Goal: Task Accomplishment & Management: Use online tool/utility

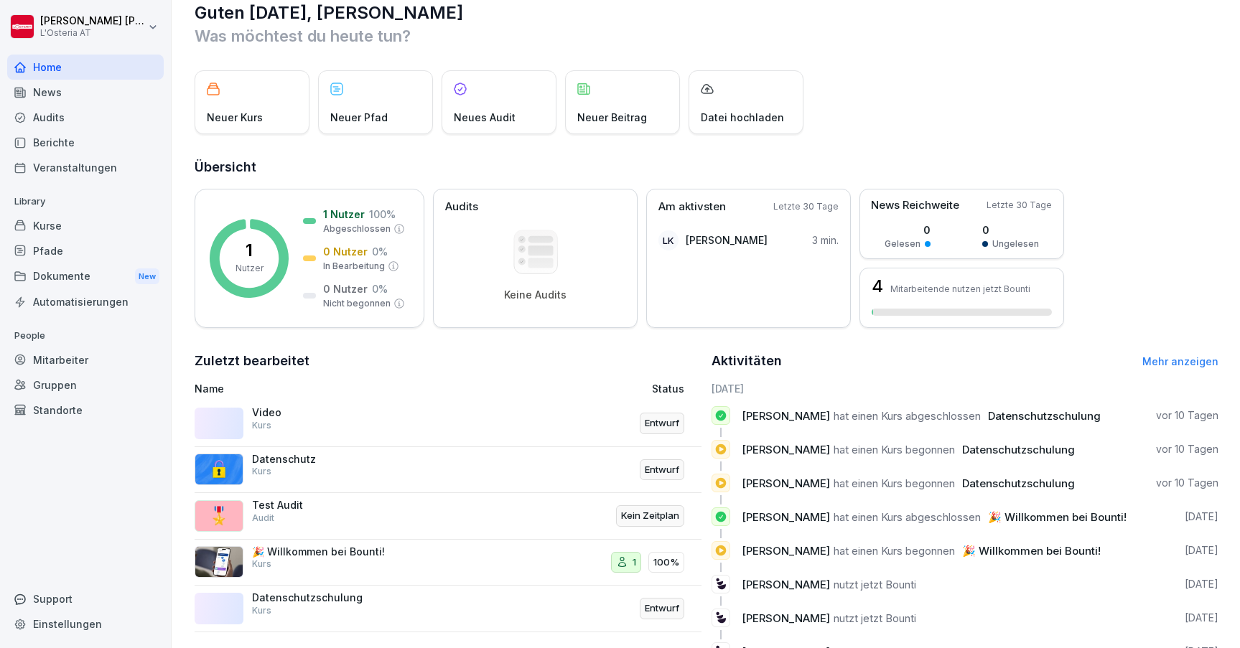
scroll to position [25, 0]
click at [58, 227] on div "Kurse" at bounding box center [85, 225] width 157 height 25
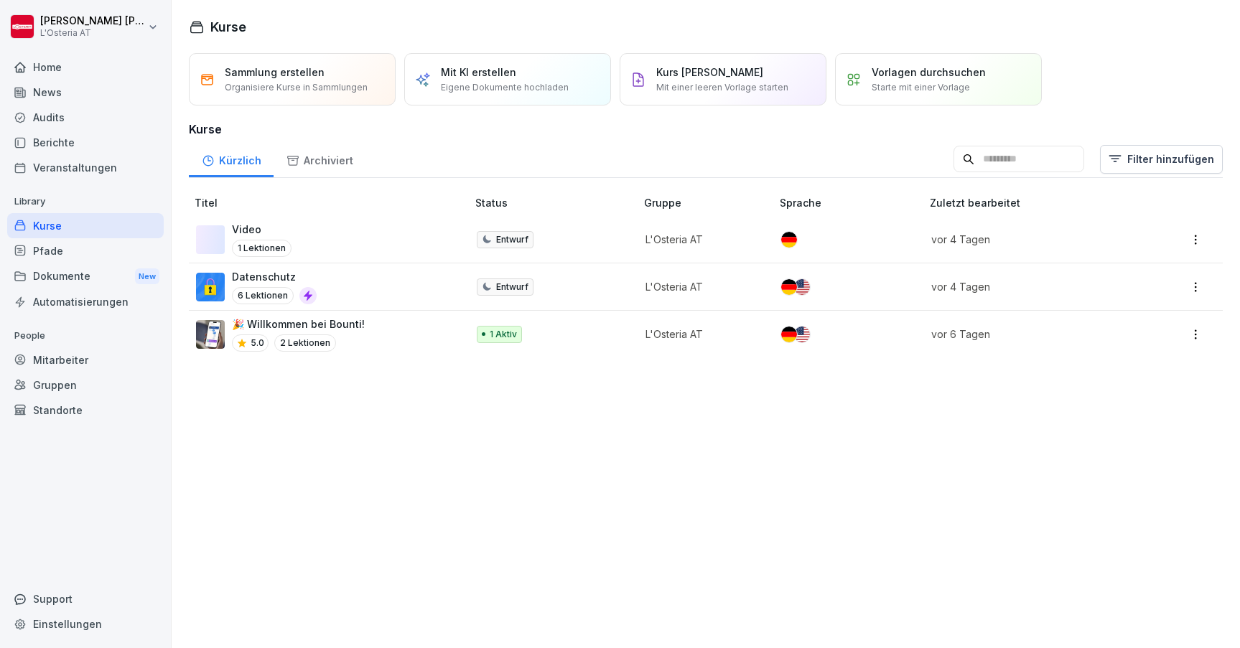
click at [309, 235] on div "Video 1 Lektionen" at bounding box center [324, 239] width 256 height 35
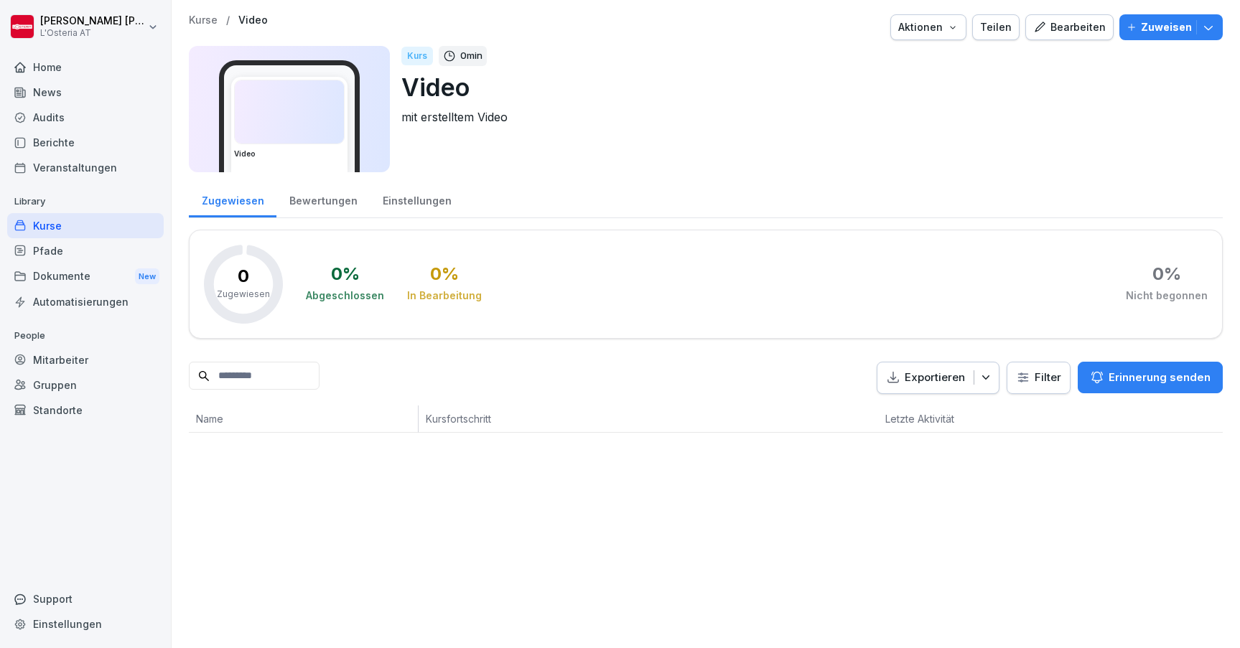
click at [1090, 19] on div "Bearbeiten" at bounding box center [1069, 27] width 73 height 16
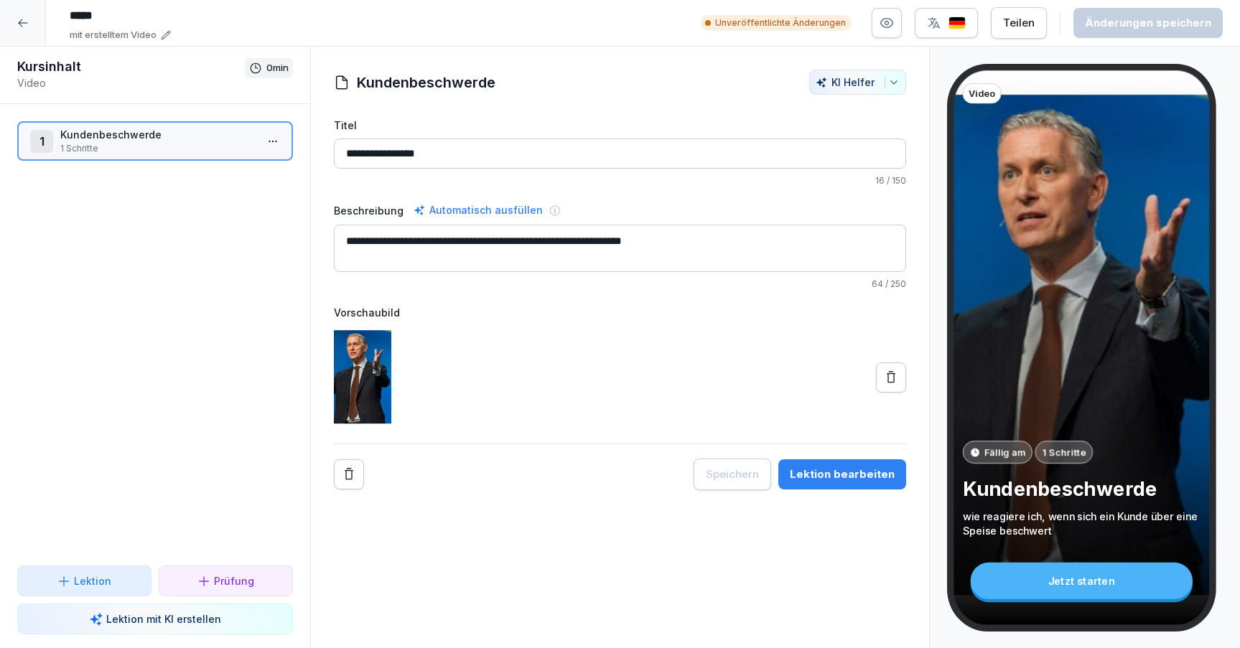
click at [864, 481] on div "Lektion bearbeiten" at bounding box center [842, 475] width 105 height 16
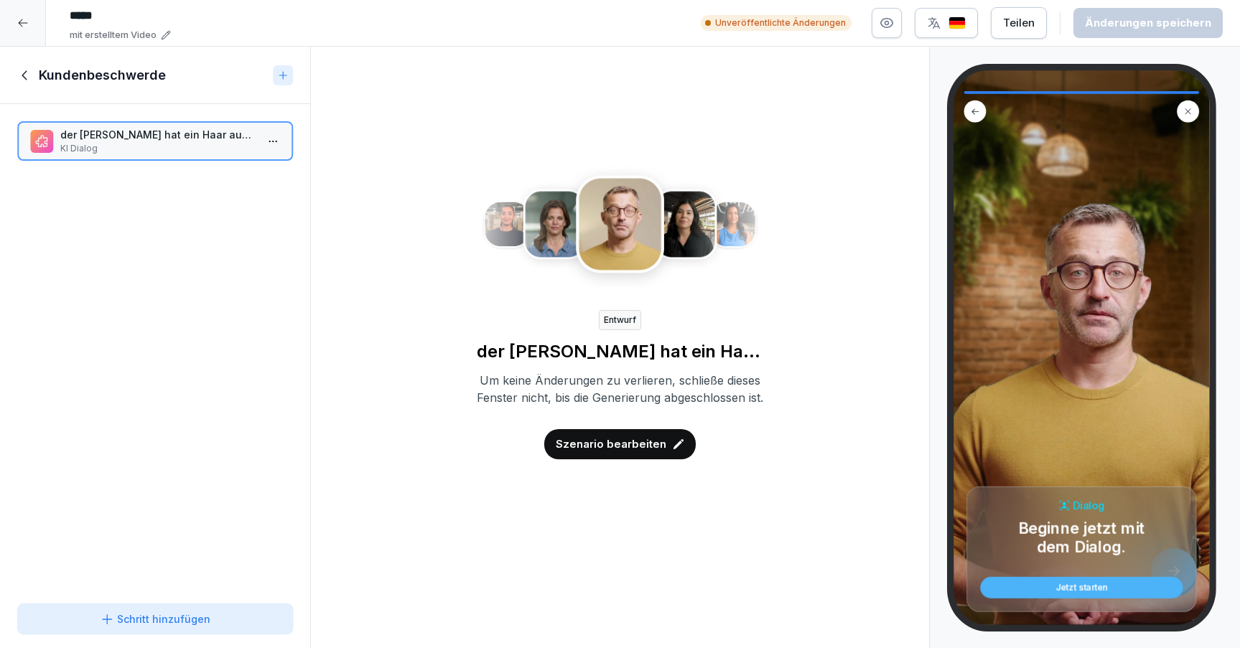
click at [600, 452] on p "Szenario bearbeiten" at bounding box center [611, 444] width 111 height 16
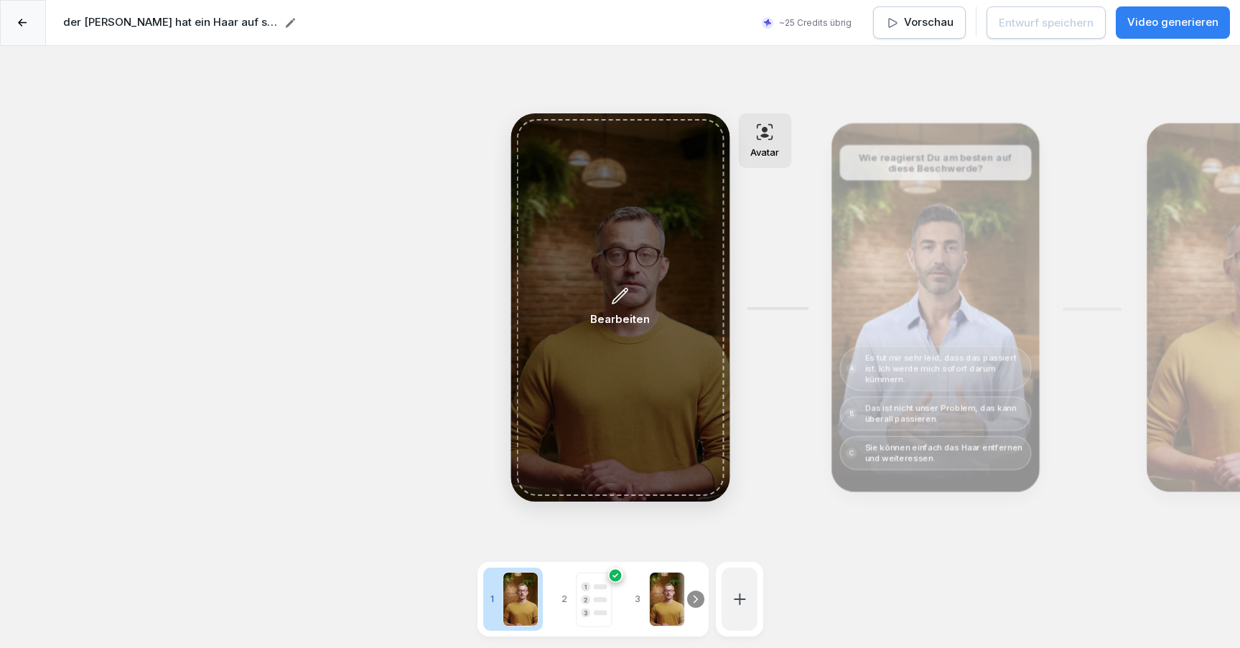
click at [673, 367] on div "Bearbeiten" at bounding box center [619, 307] width 207 height 377
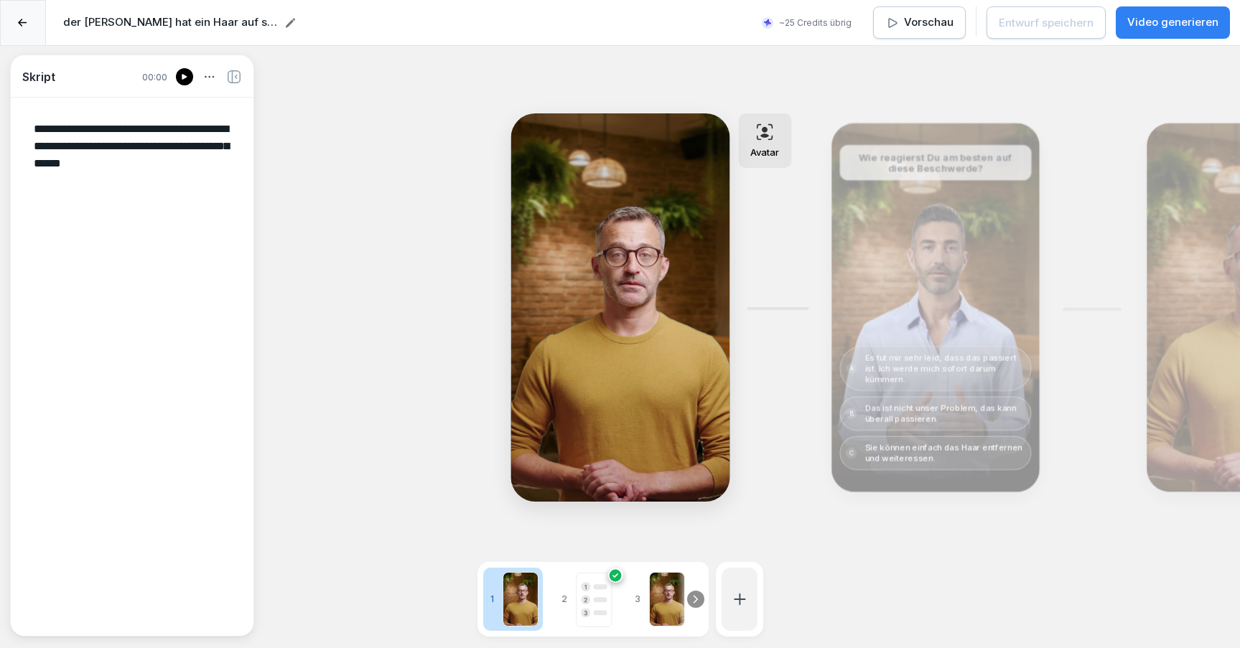
click at [180, 78] on icon at bounding box center [184, 76] width 9 height 11
click at [178, 72] on div at bounding box center [184, 76] width 17 height 17
click at [184, 78] on icon at bounding box center [184, 77] width 5 height 6
click at [700, 597] on icon at bounding box center [695, 599] width 11 height 11
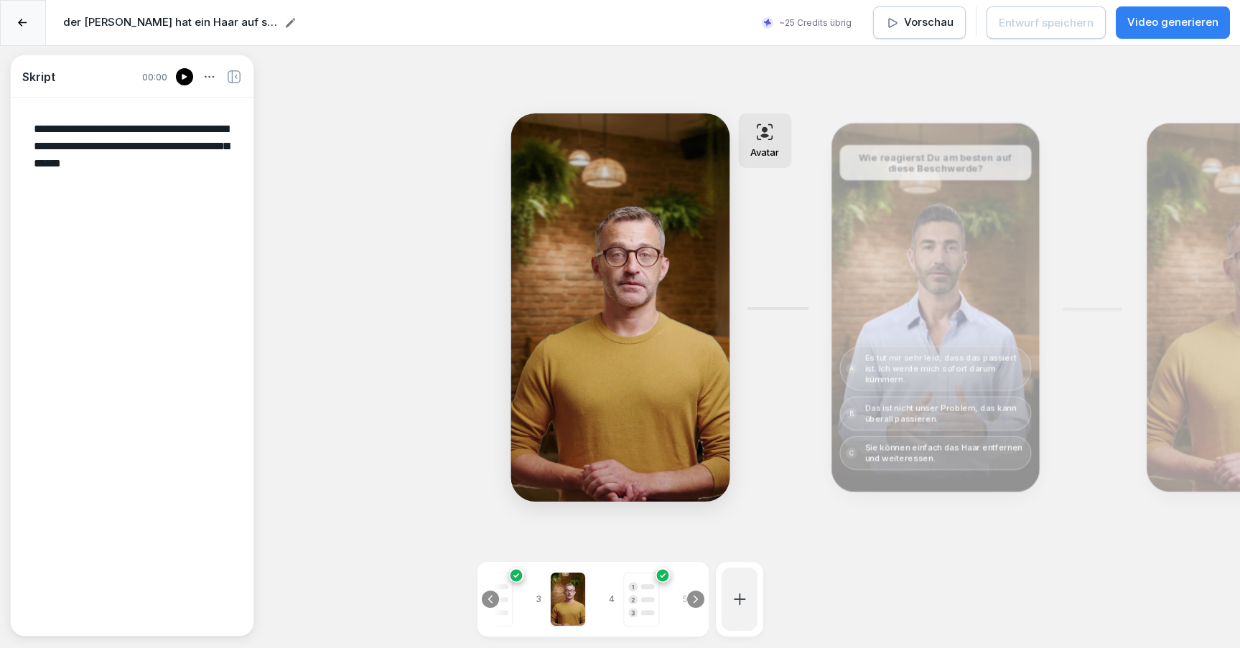
scroll to position [0, 108]
click at [945, 295] on div "Bearbeiten" at bounding box center [935, 307] width 57 height 39
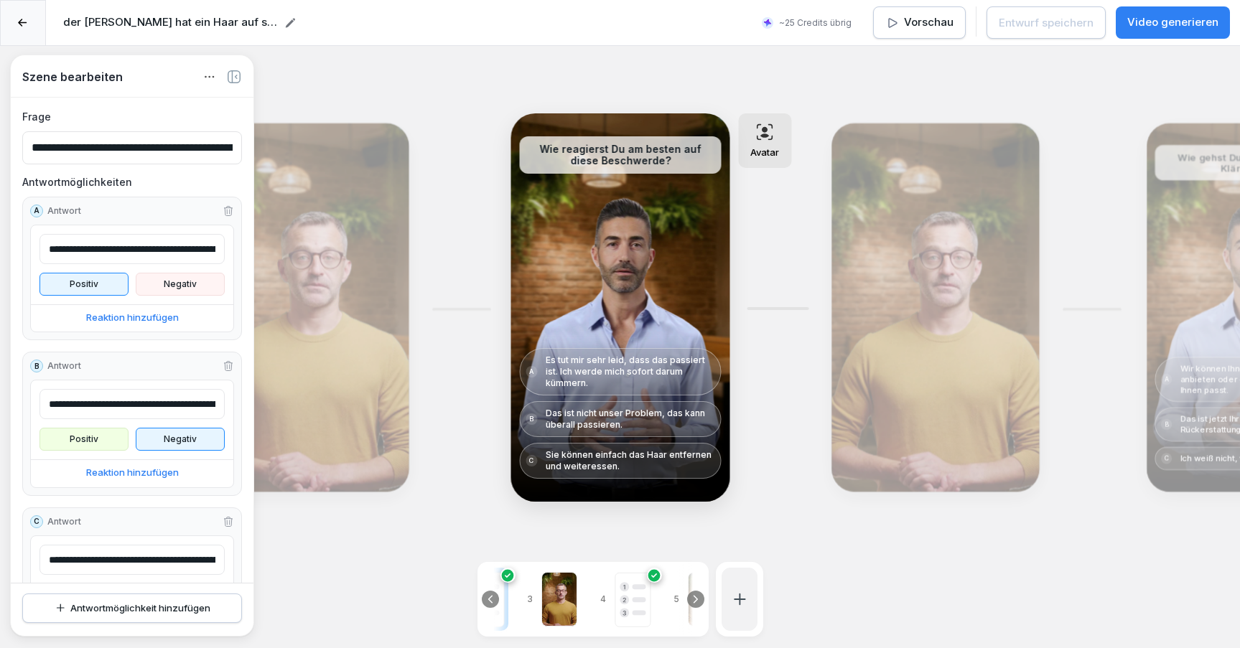
click at [927, 271] on div "Bearbeiten" at bounding box center [934, 308] width 197 height 358
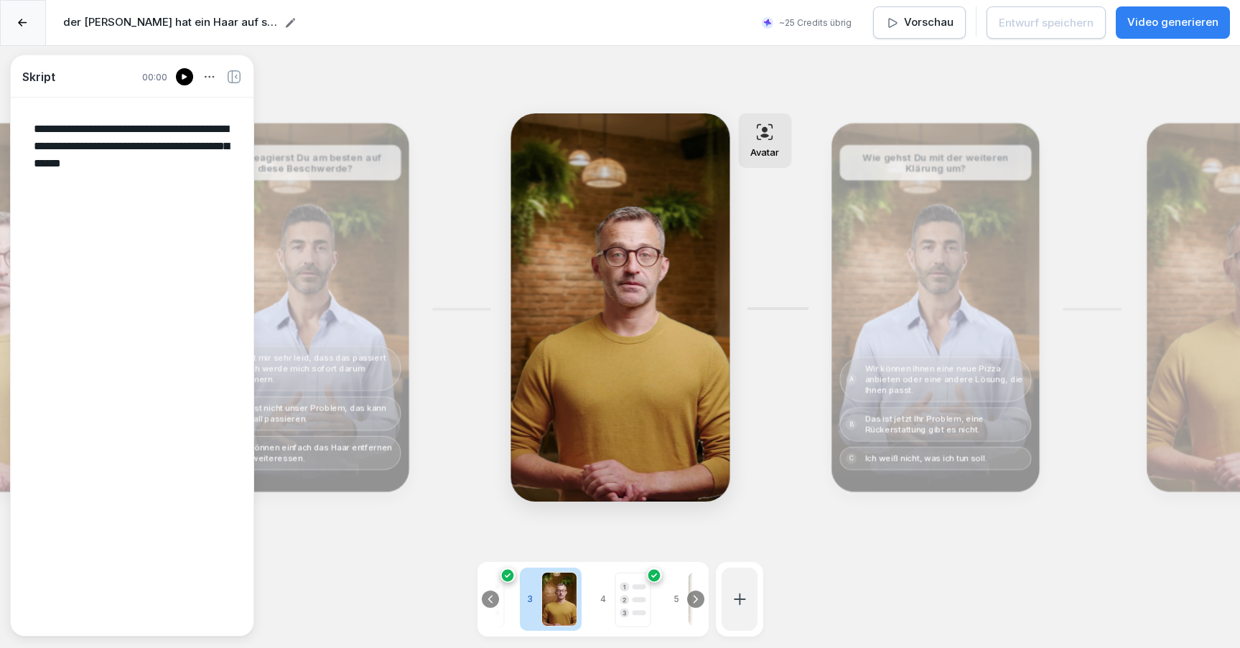
click at [182, 76] on icon at bounding box center [184, 77] width 5 height 6
click at [24, 24] on icon at bounding box center [22, 23] width 9 height 9
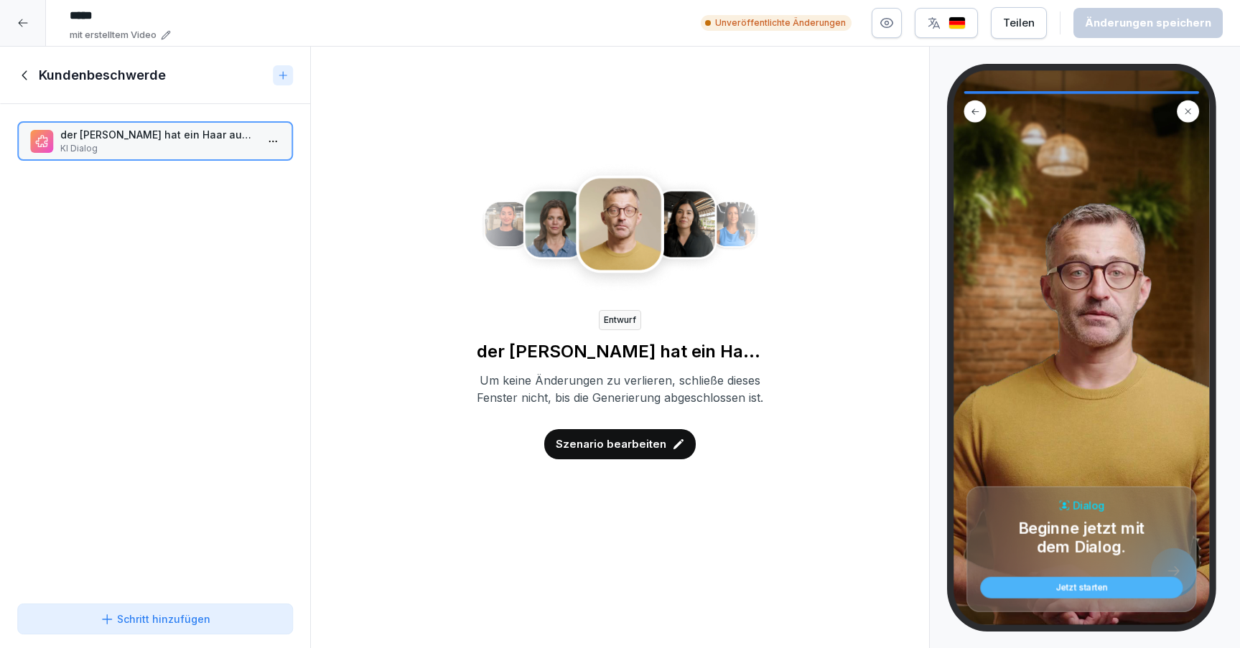
click at [23, 24] on icon at bounding box center [22, 22] width 11 height 11
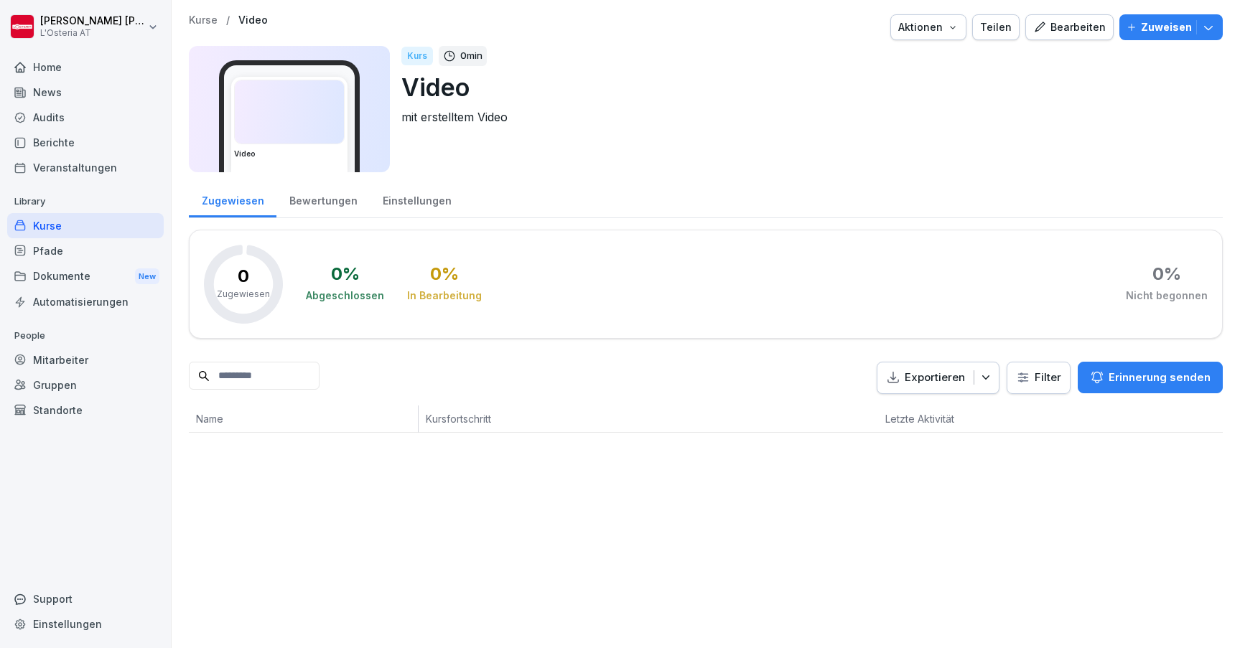
click at [70, 228] on div "Kurse" at bounding box center [85, 225] width 157 height 25
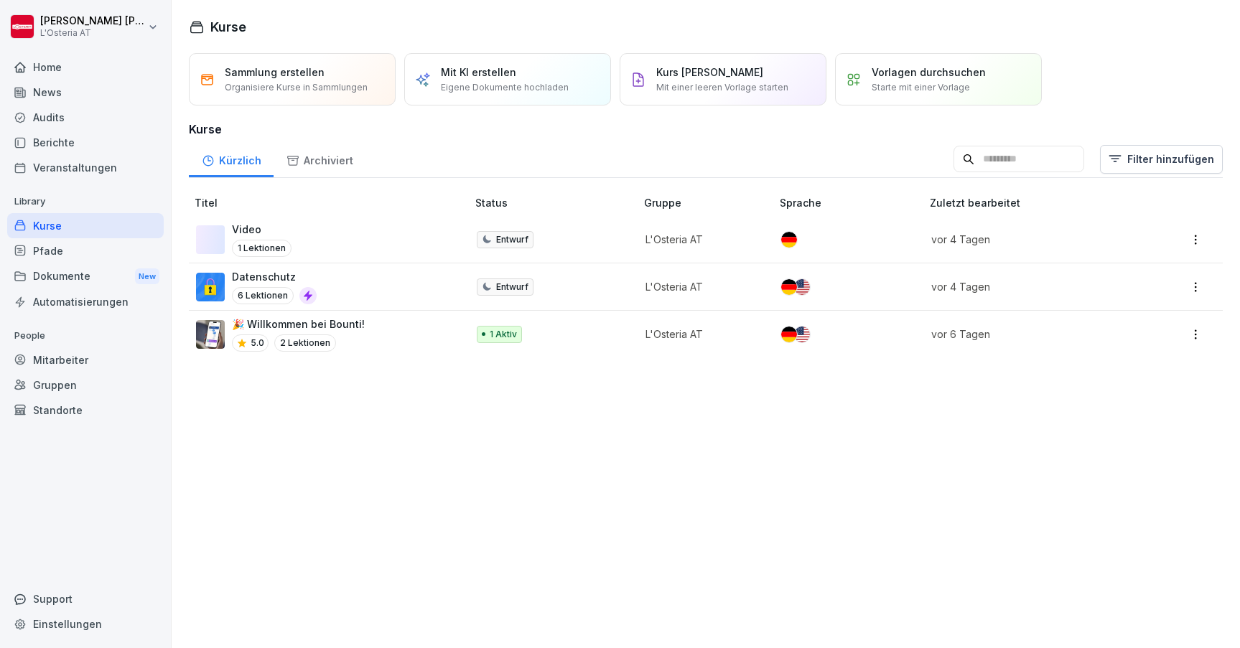
click at [100, 279] on div "Dokumente New" at bounding box center [85, 276] width 157 height 27
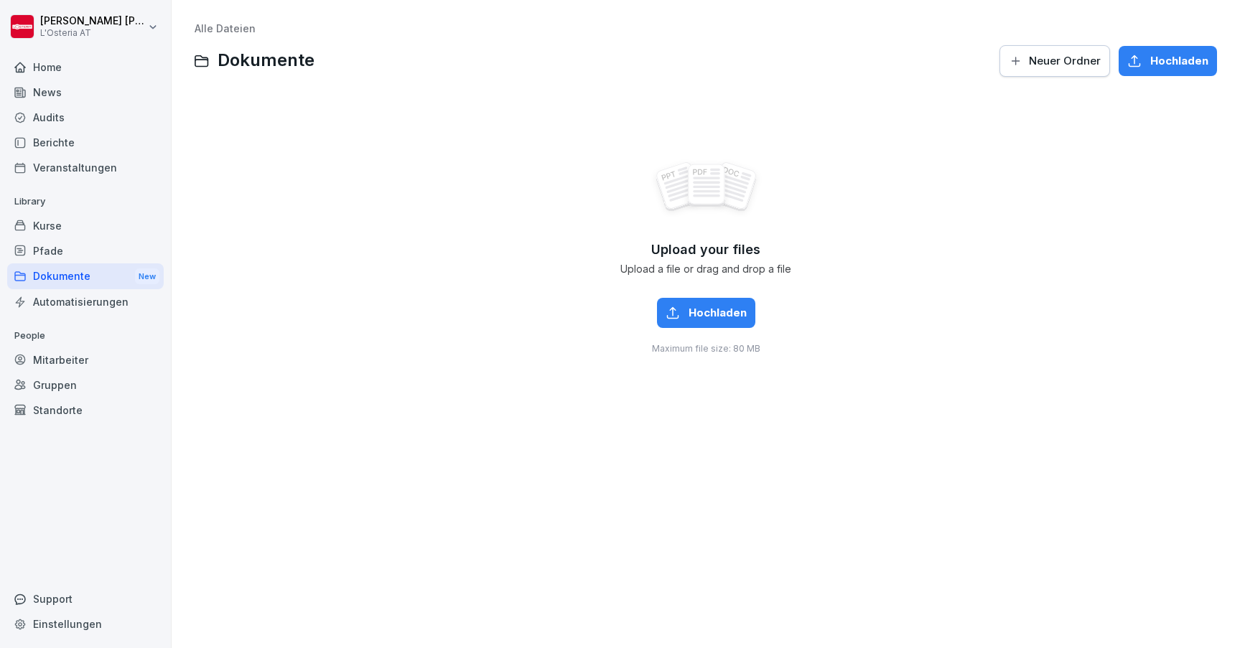
click at [78, 85] on div "News" at bounding box center [85, 92] width 157 height 25
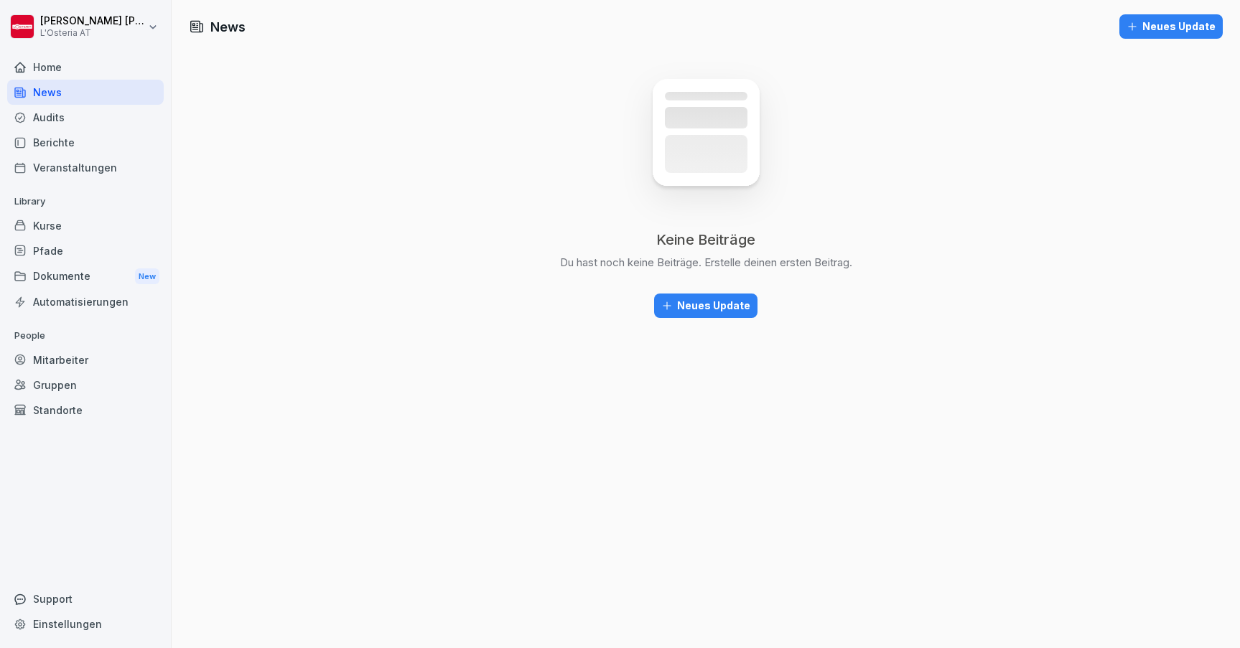
click at [79, 120] on div "Audits" at bounding box center [85, 117] width 157 height 25
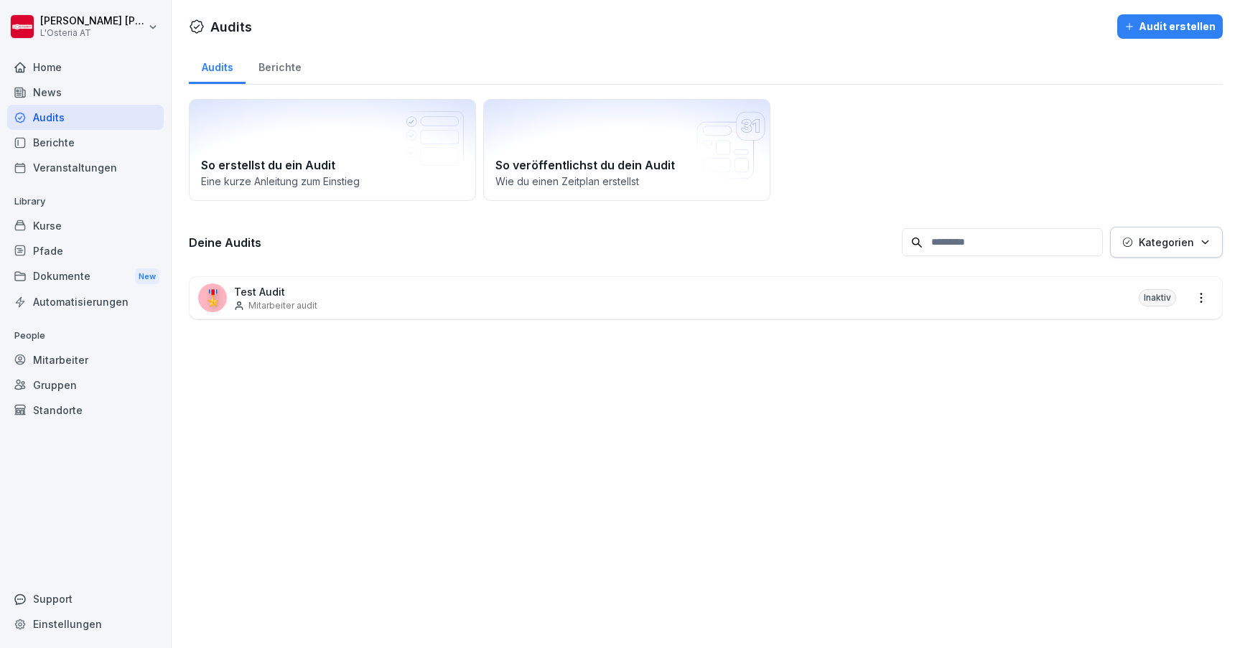
click at [81, 136] on div "Berichte" at bounding box center [85, 142] width 157 height 25
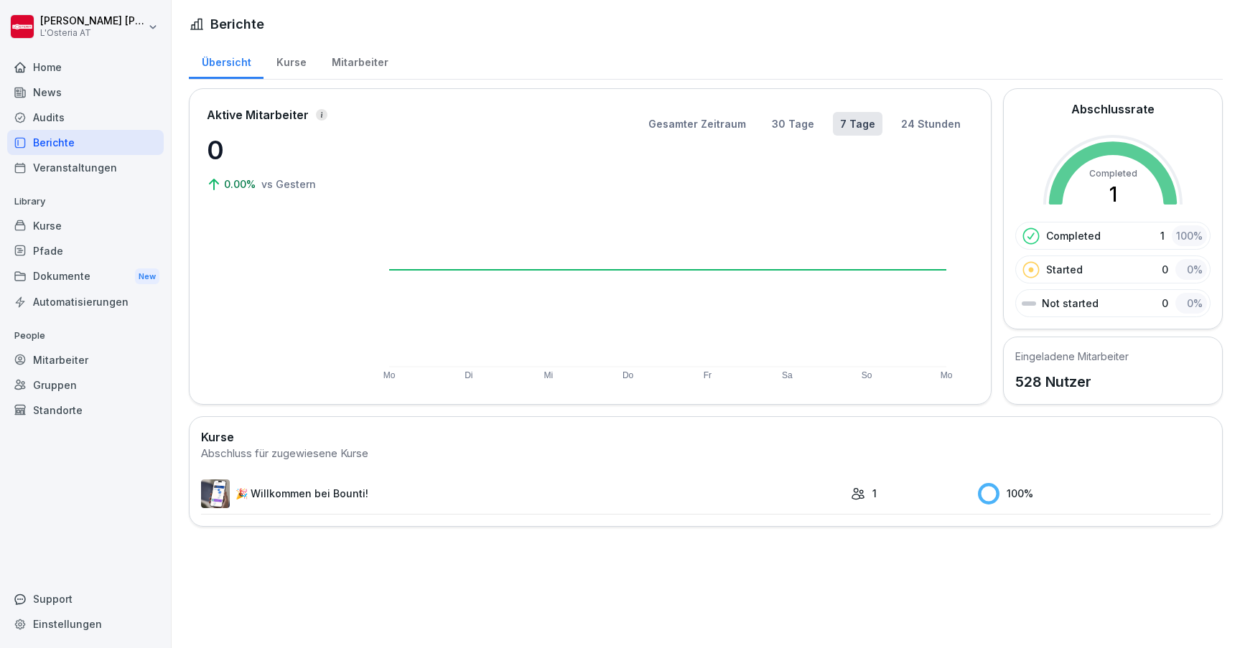
click at [60, 57] on div "Home" at bounding box center [85, 67] width 157 height 25
